Goal: Task Accomplishment & Management: Use online tool/utility

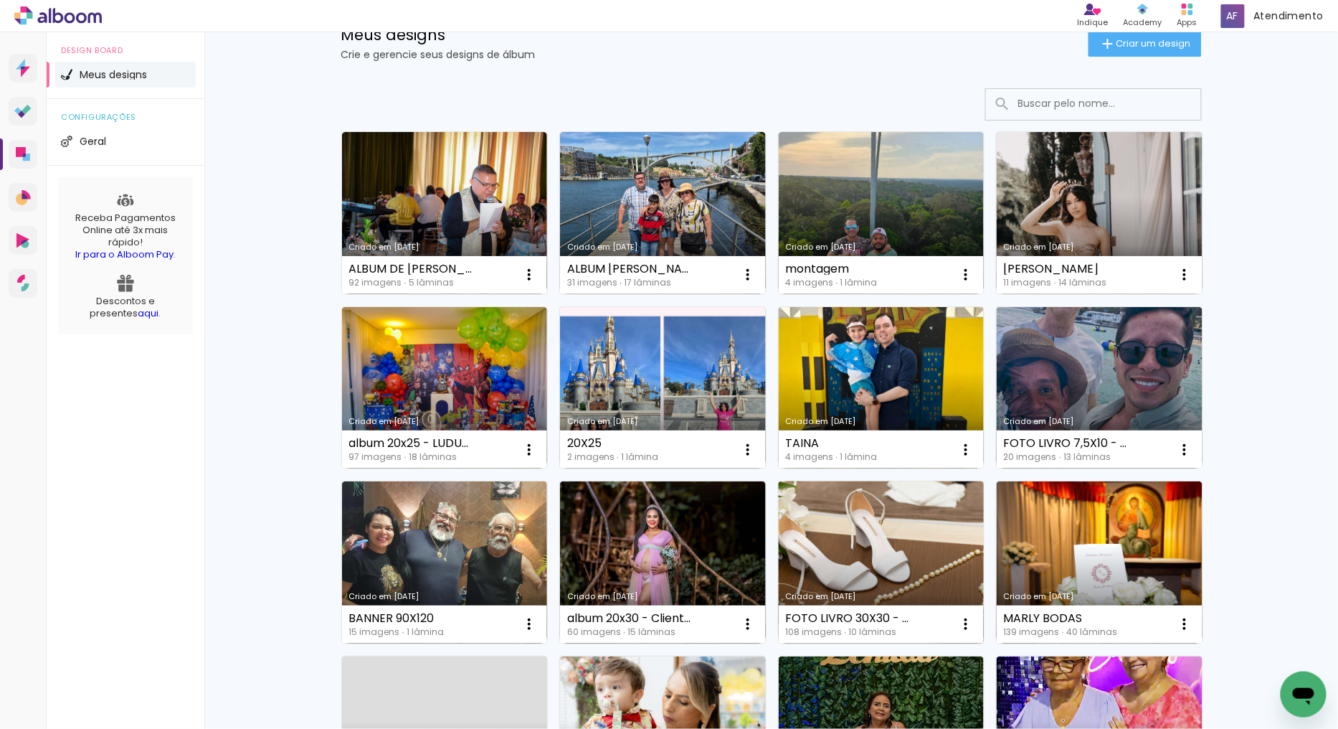
scroll to position [80, 0]
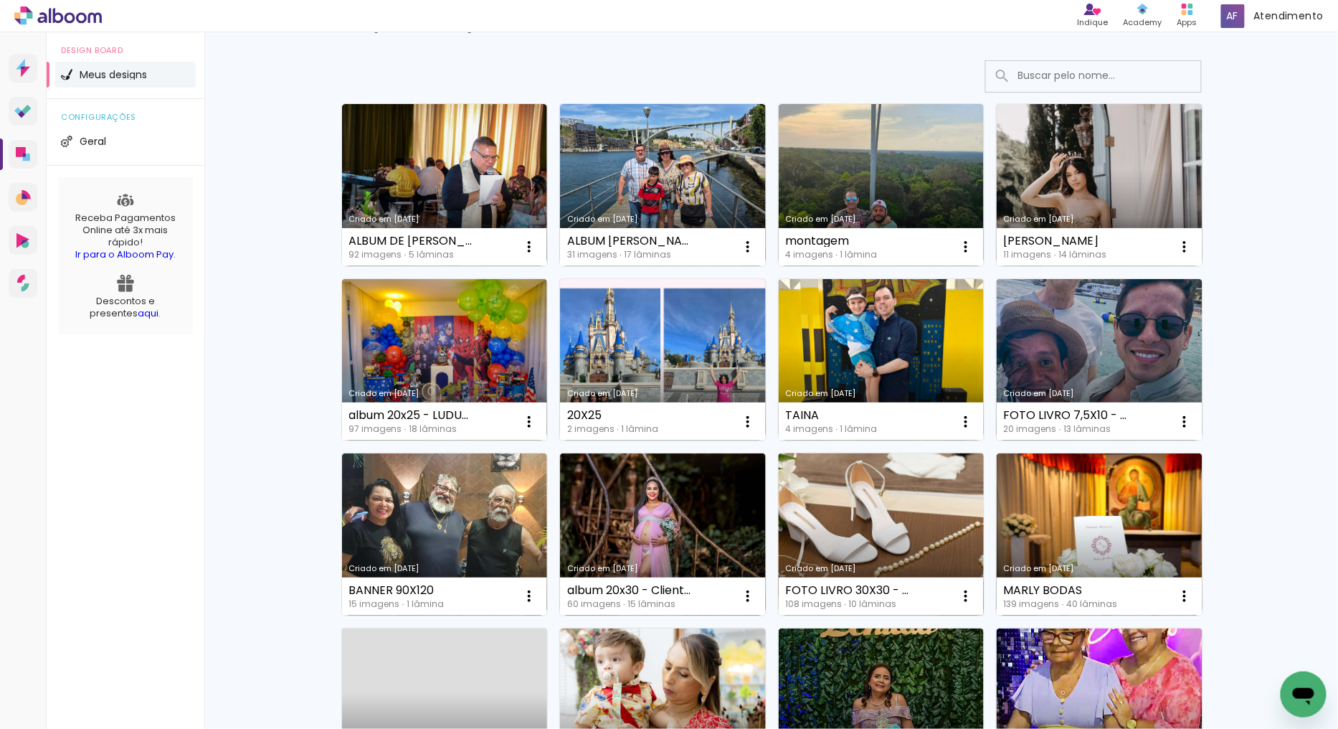
click at [920, 510] on link "Criado em [DATE]" at bounding box center [882, 534] width 206 height 162
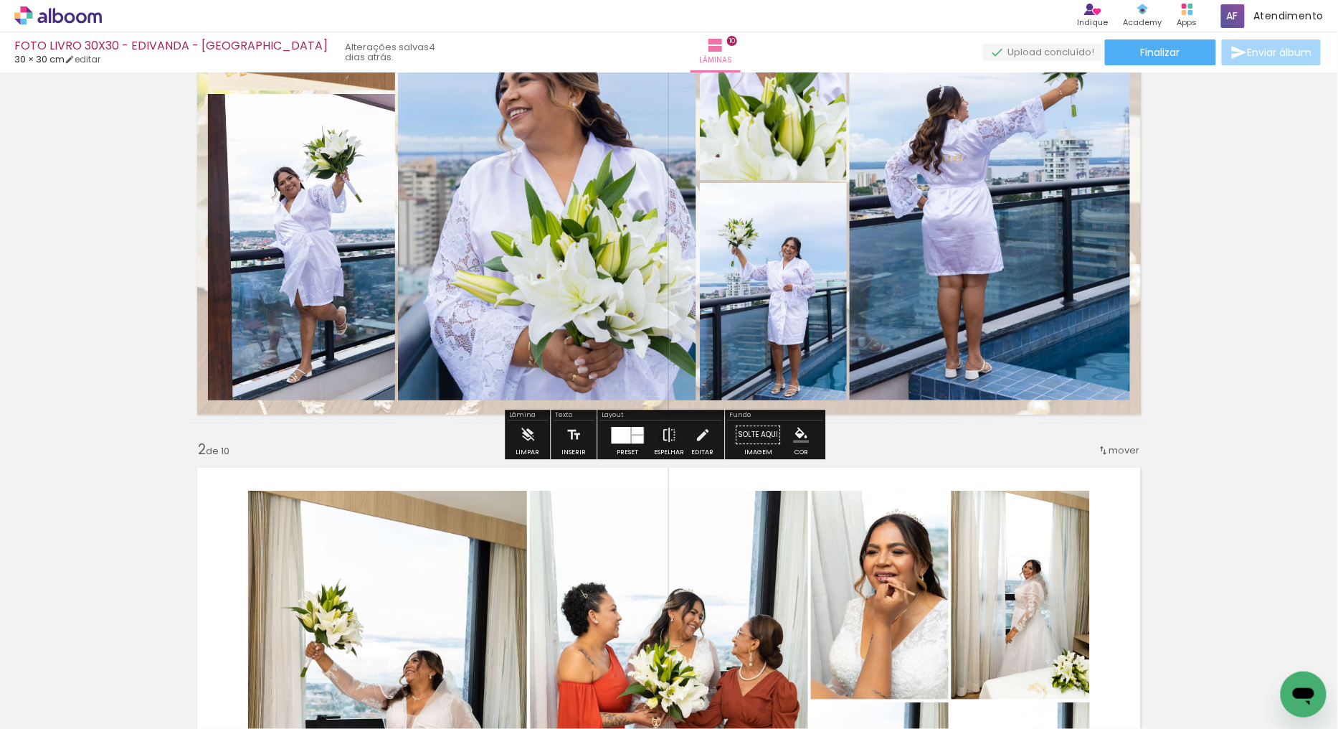
scroll to position [318, 0]
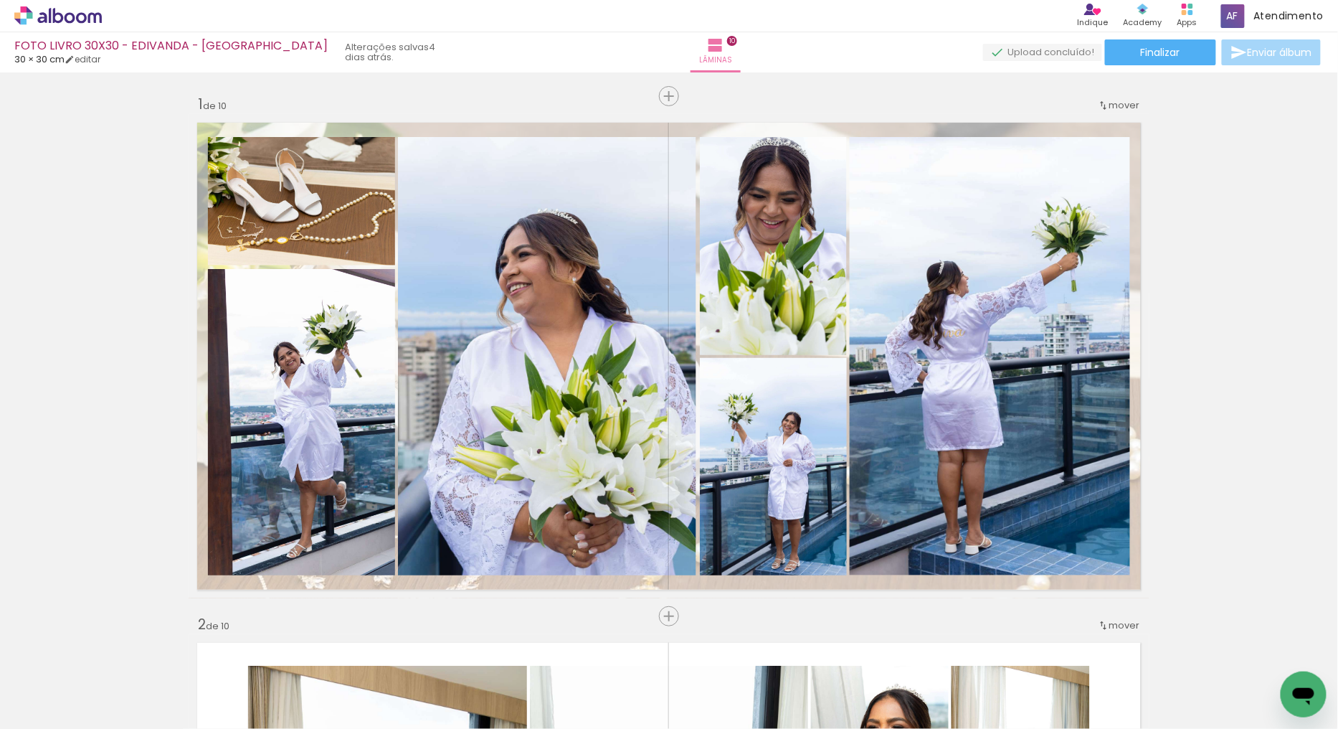
scroll to position [318, 0]
